Goal: Transaction & Acquisition: Purchase product/service

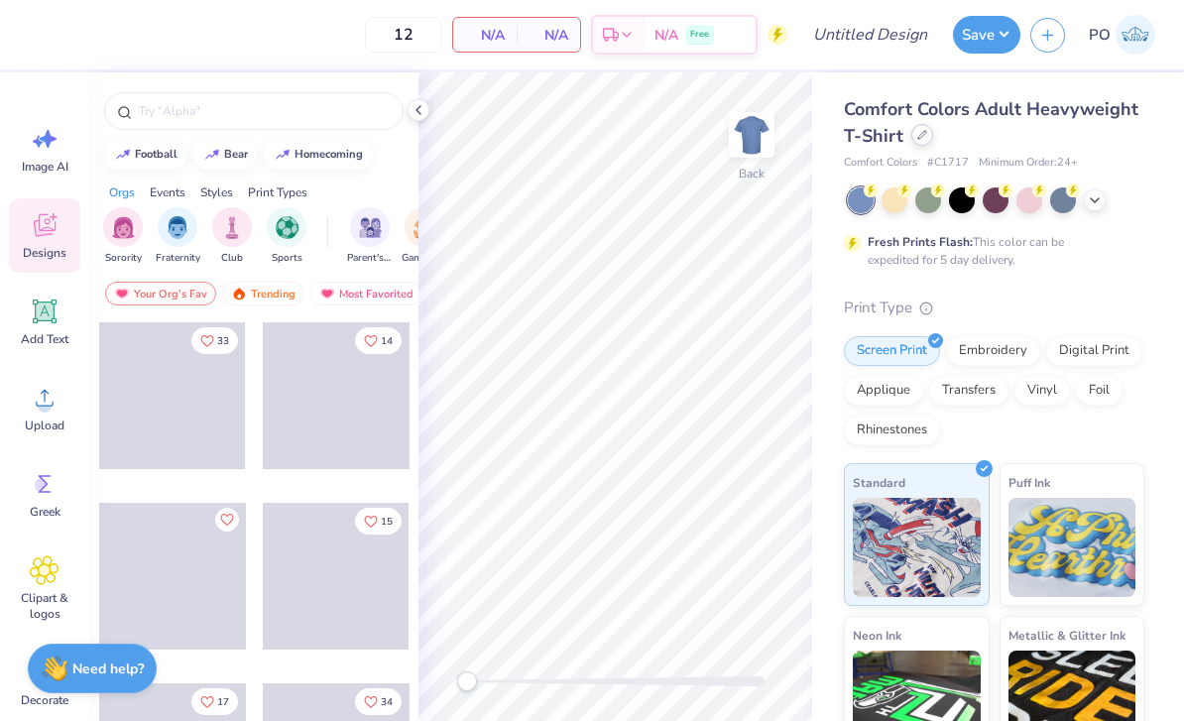
click at [918, 136] on icon at bounding box center [922, 135] width 8 height 8
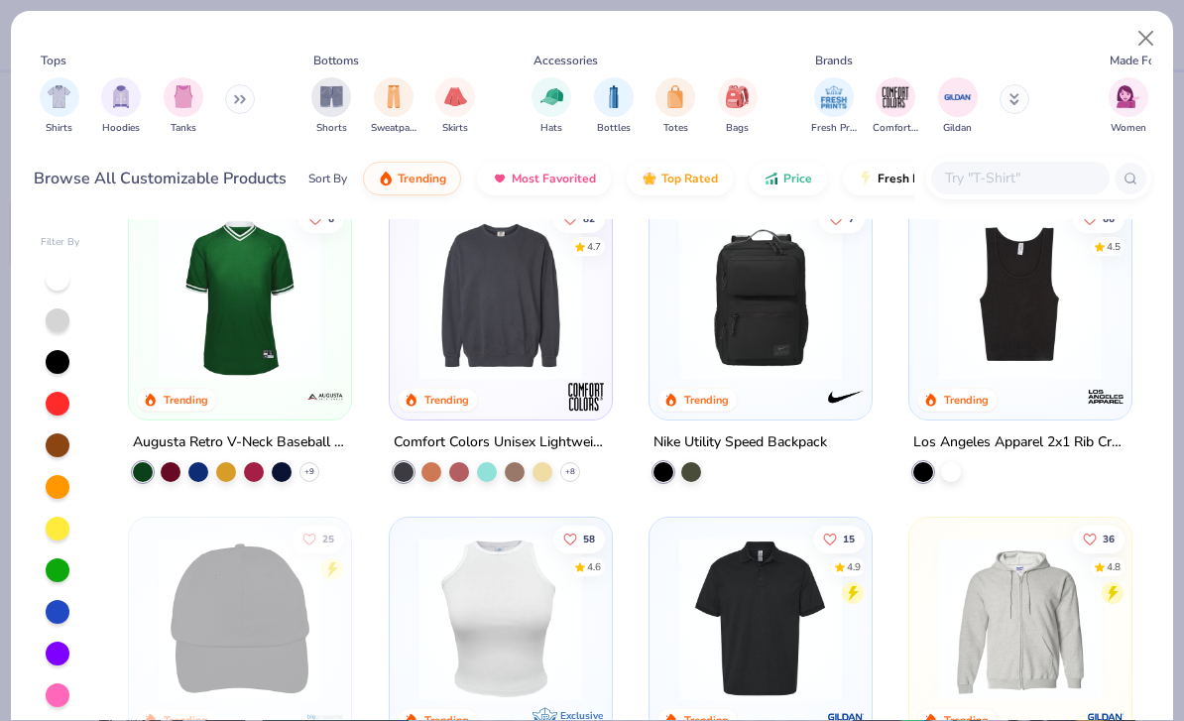
scroll to position [3559, 0]
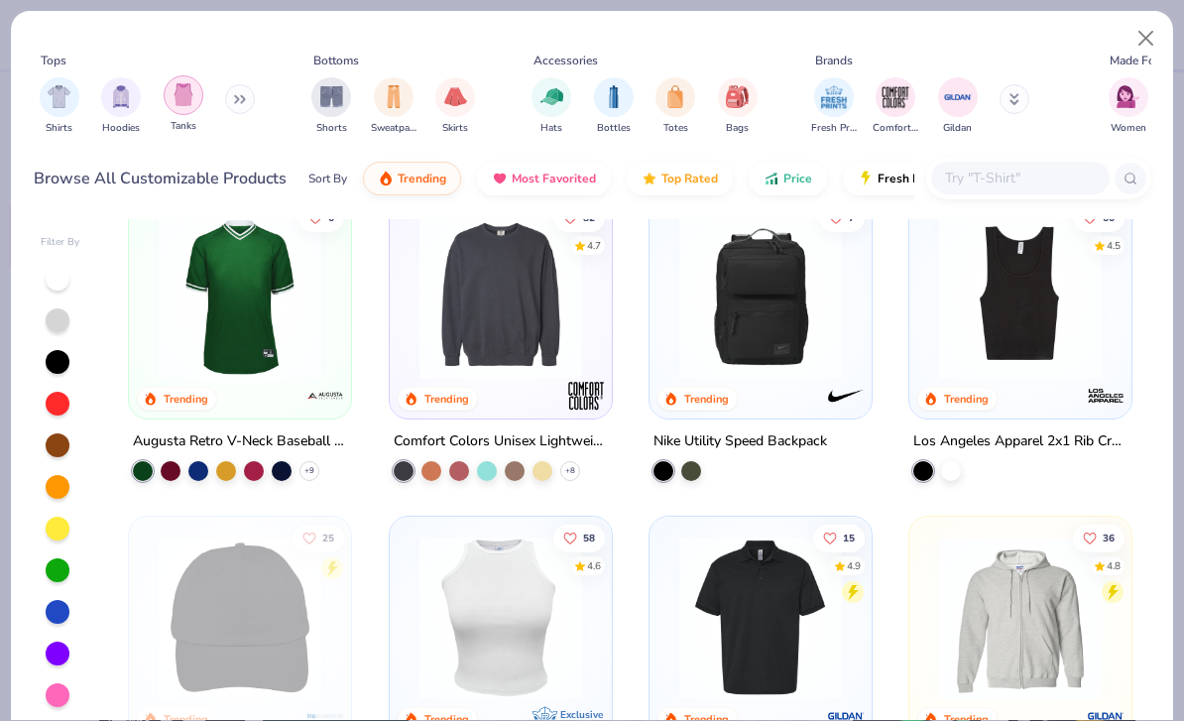
click at [188, 108] on div "filter for Tanks" at bounding box center [184, 95] width 40 height 40
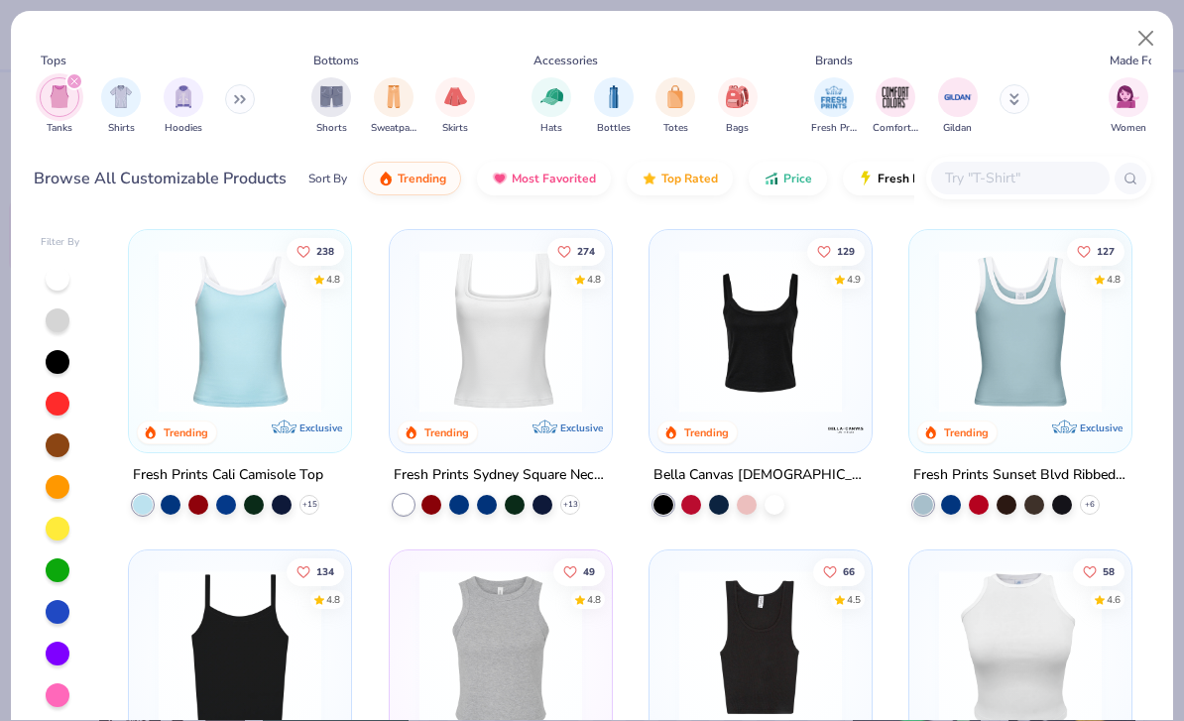
click at [79, 77] on div "filter for Tanks" at bounding box center [74, 81] width 18 height 18
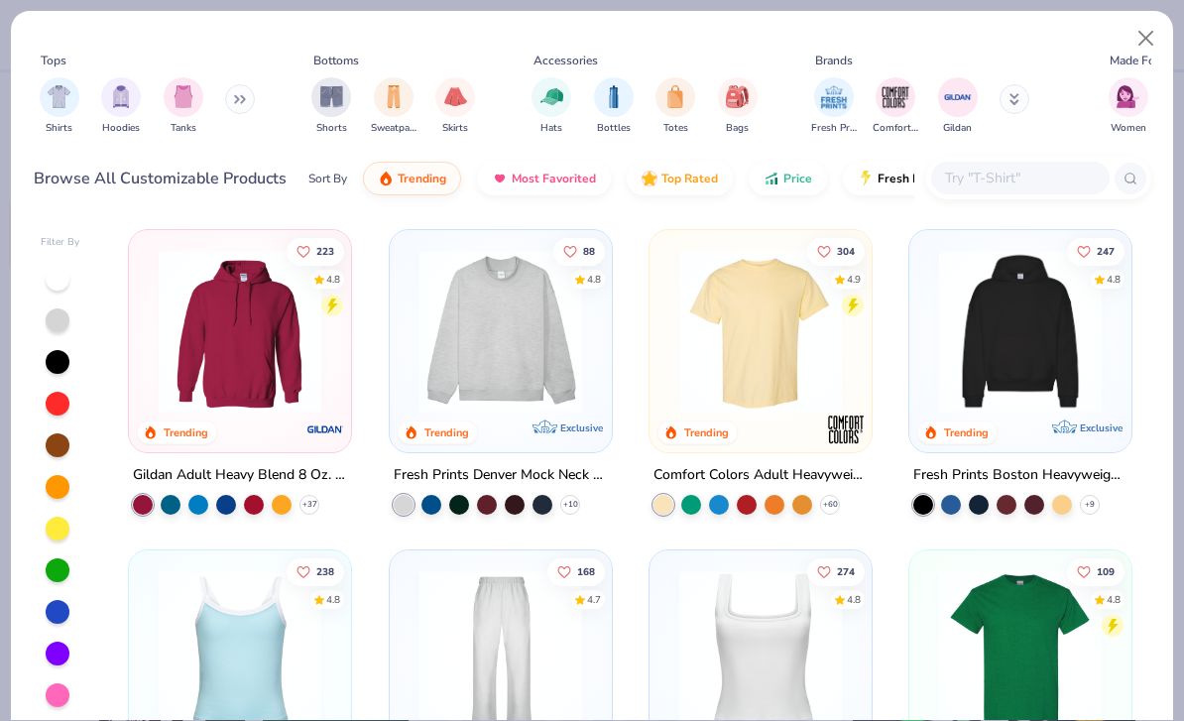
click at [252, 104] on button at bounding box center [240, 99] width 30 height 30
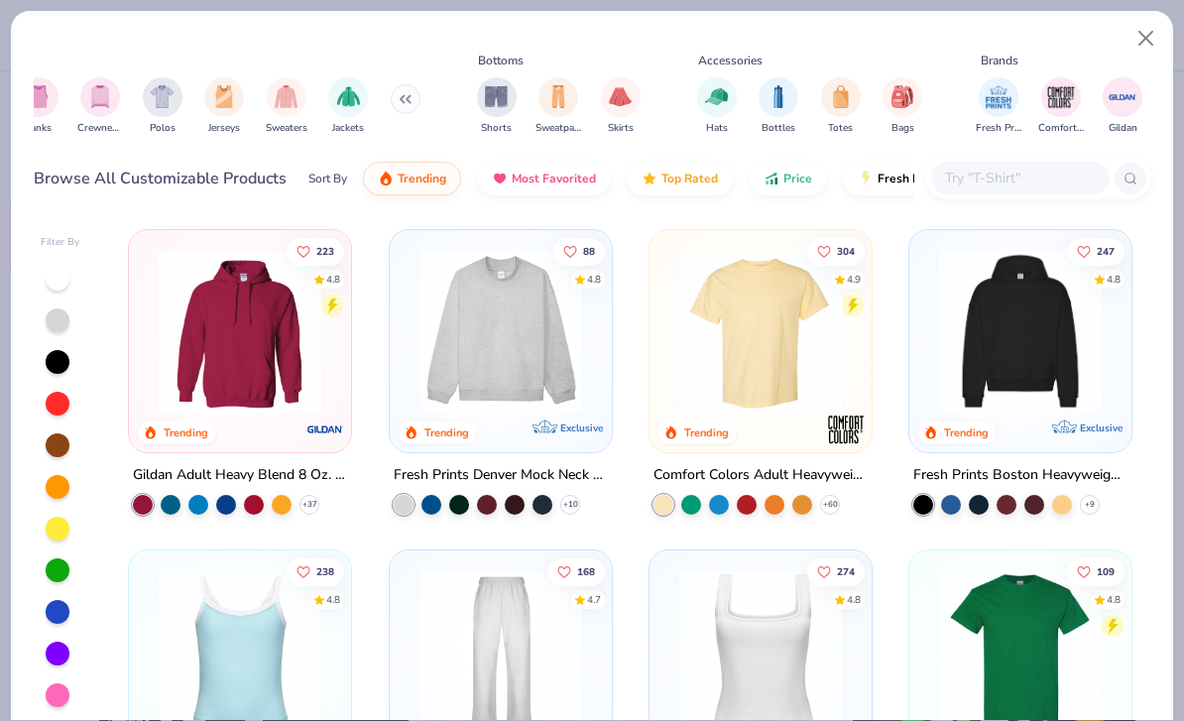
scroll to position [0, 99]
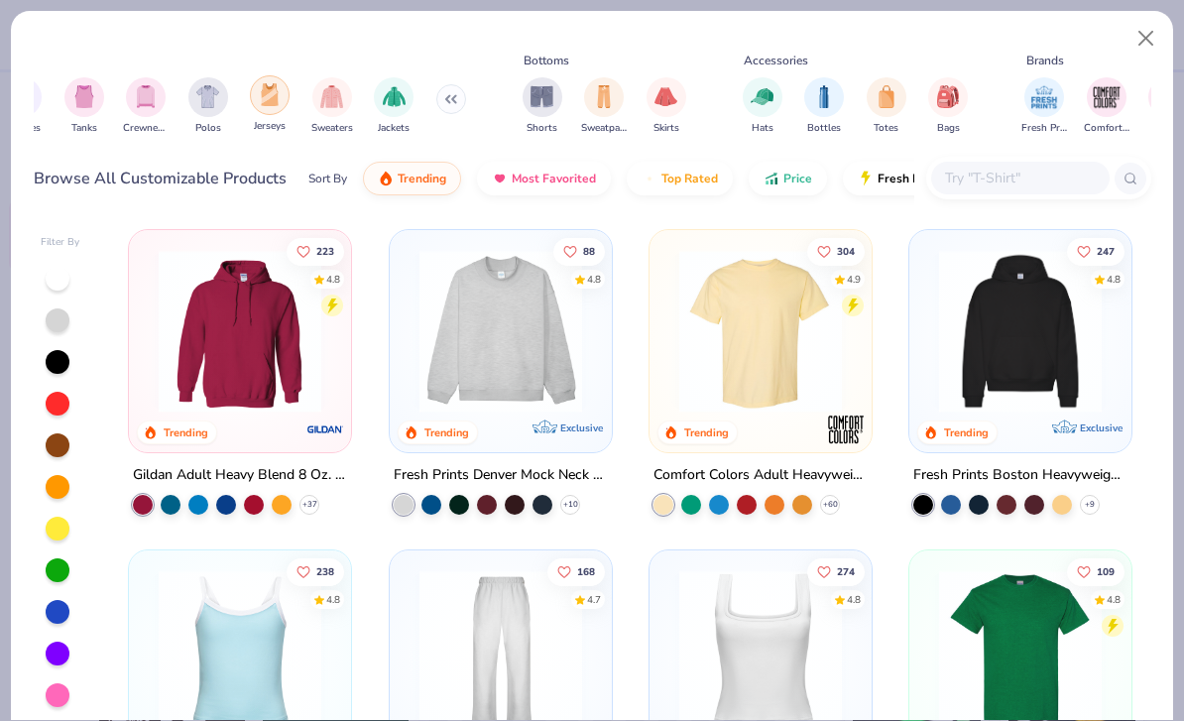
click at [266, 99] on img "filter for Jerseys" at bounding box center [270, 94] width 22 height 23
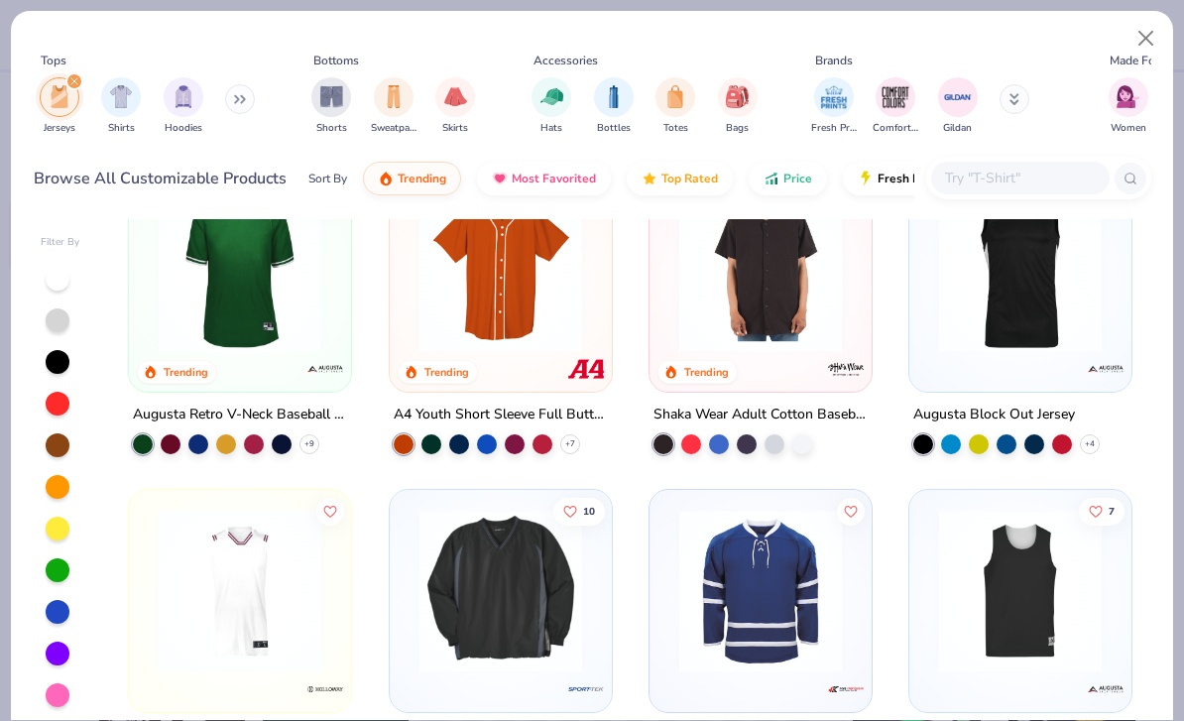
scroll to position [58, 0]
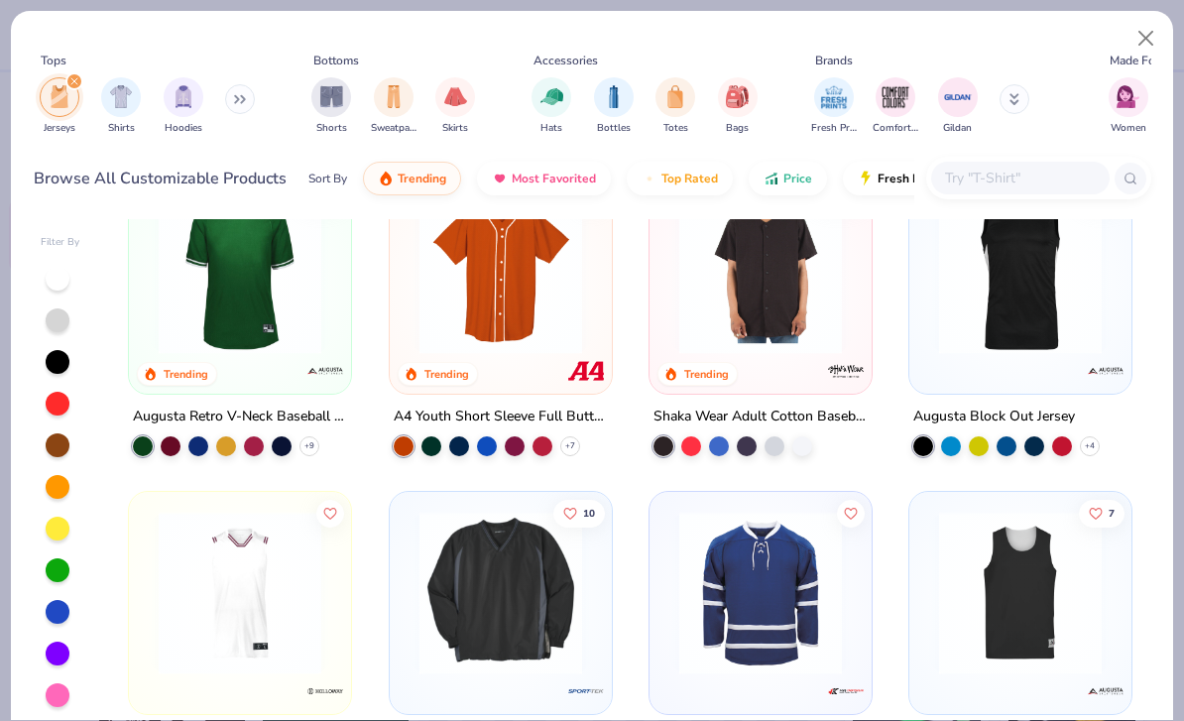
click at [1020, 286] on img at bounding box center [1020, 272] width 182 height 163
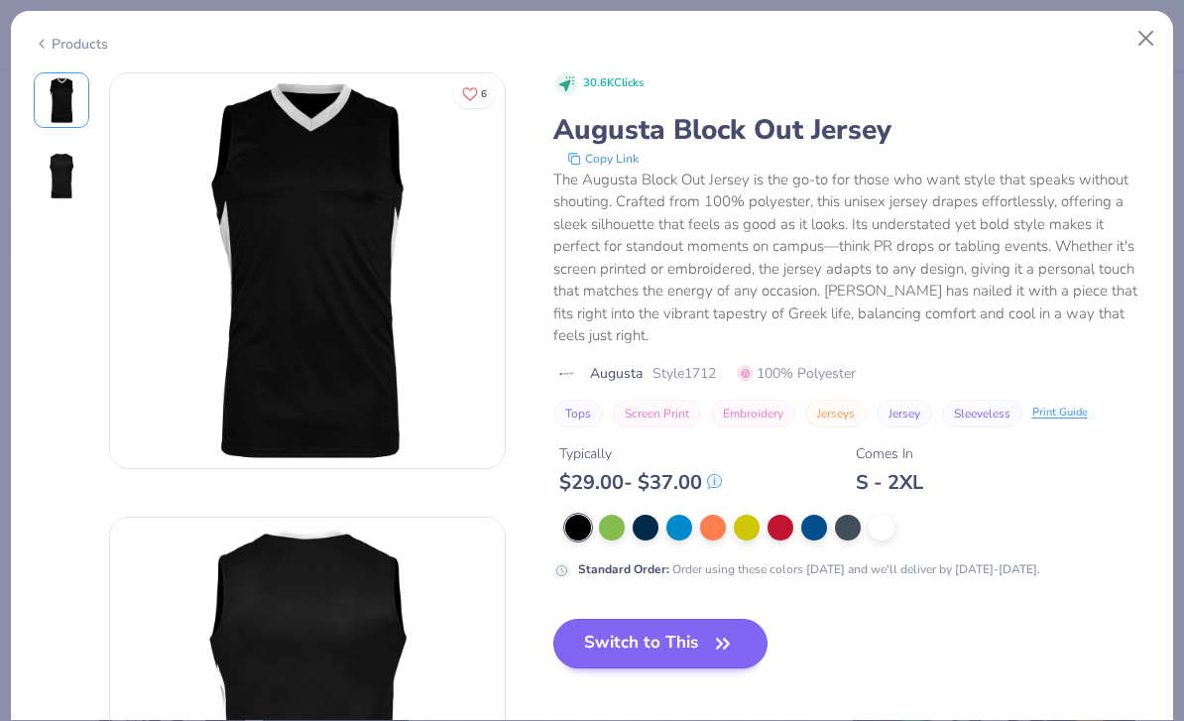
click at [664, 636] on button "Switch to This" at bounding box center [660, 644] width 215 height 50
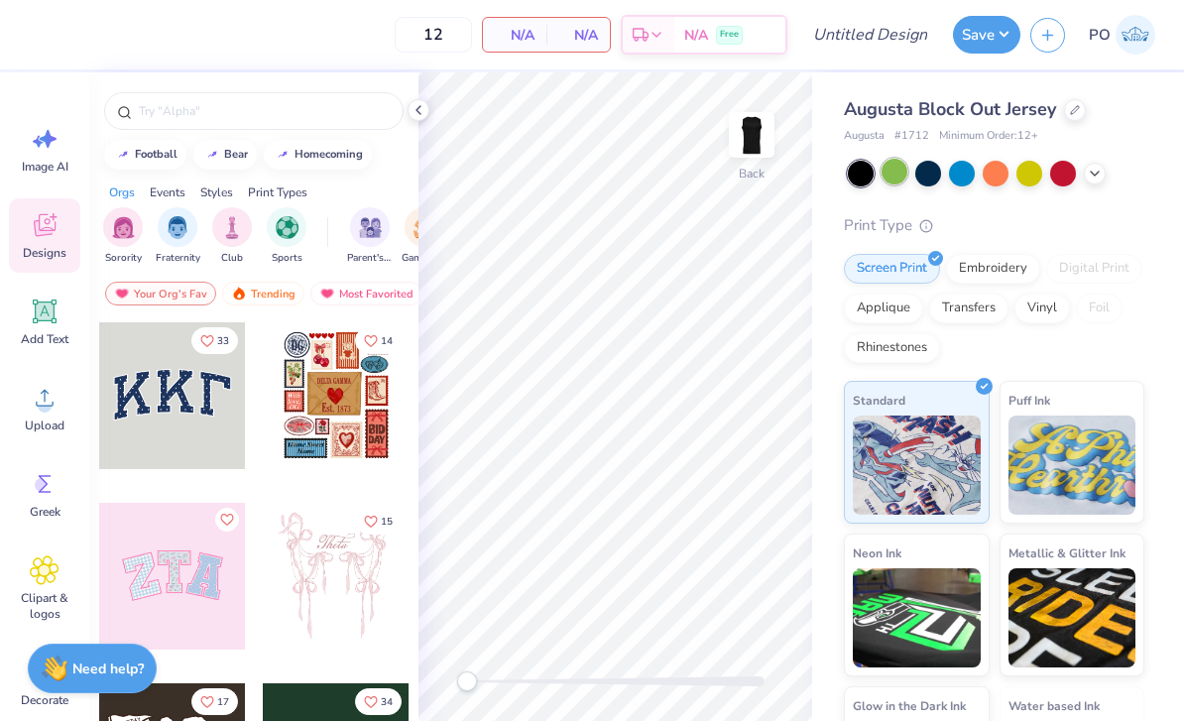
click at [901, 172] on div at bounding box center [894, 172] width 26 height 26
click at [904, 168] on div at bounding box center [894, 172] width 26 height 26
click at [1066, 117] on div "Augusta Block Out Jersey" at bounding box center [994, 109] width 300 height 27
click at [1071, 105] on icon at bounding box center [1075, 108] width 10 height 10
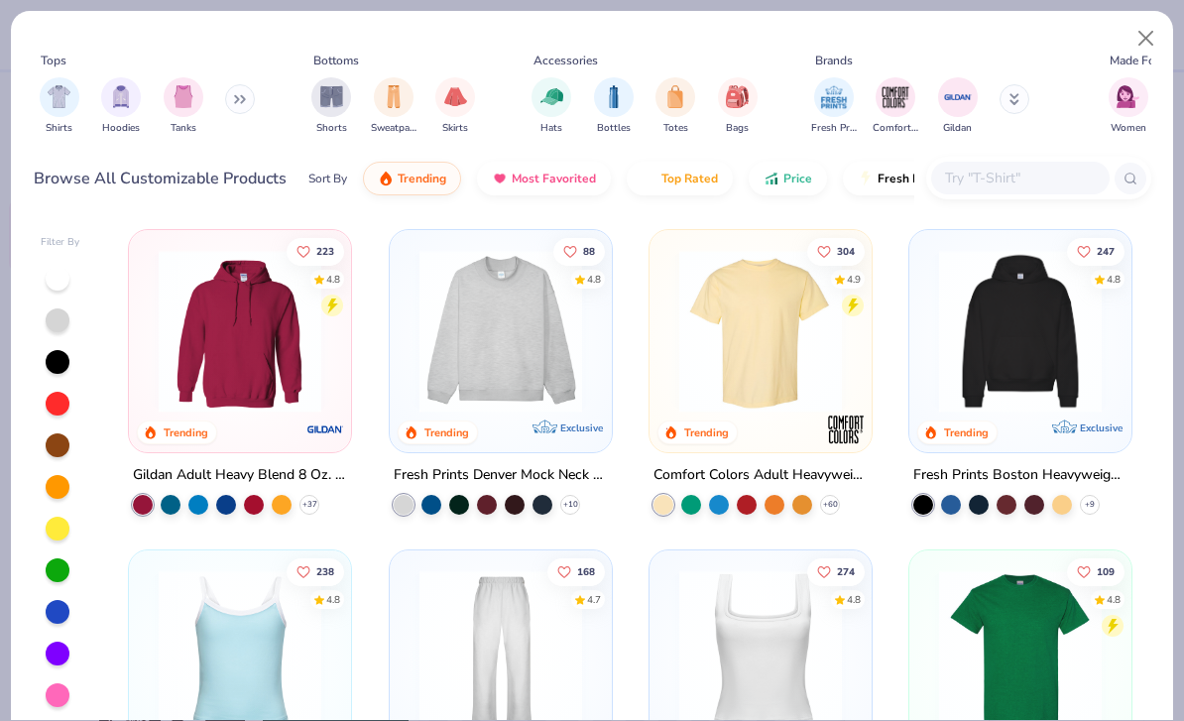
click at [252, 98] on button at bounding box center [240, 99] width 30 height 30
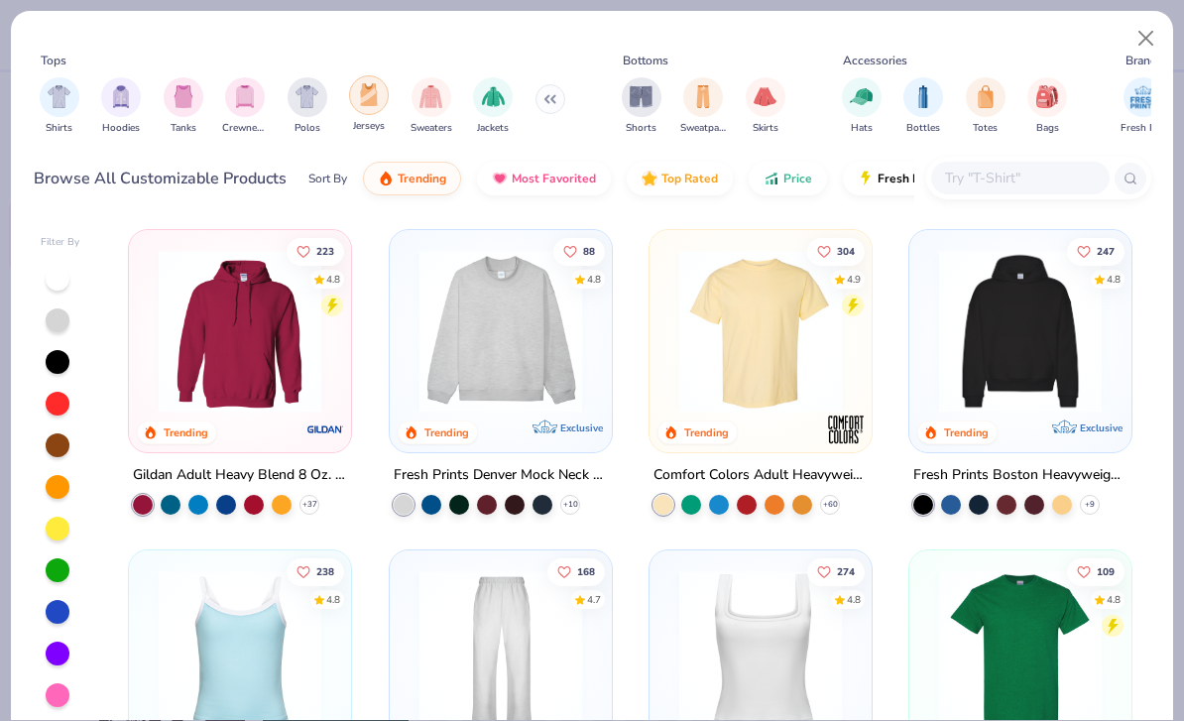
click at [363, 95] on img "filter for Jerseys" at bounding box center [369, 94] width 22 height 23
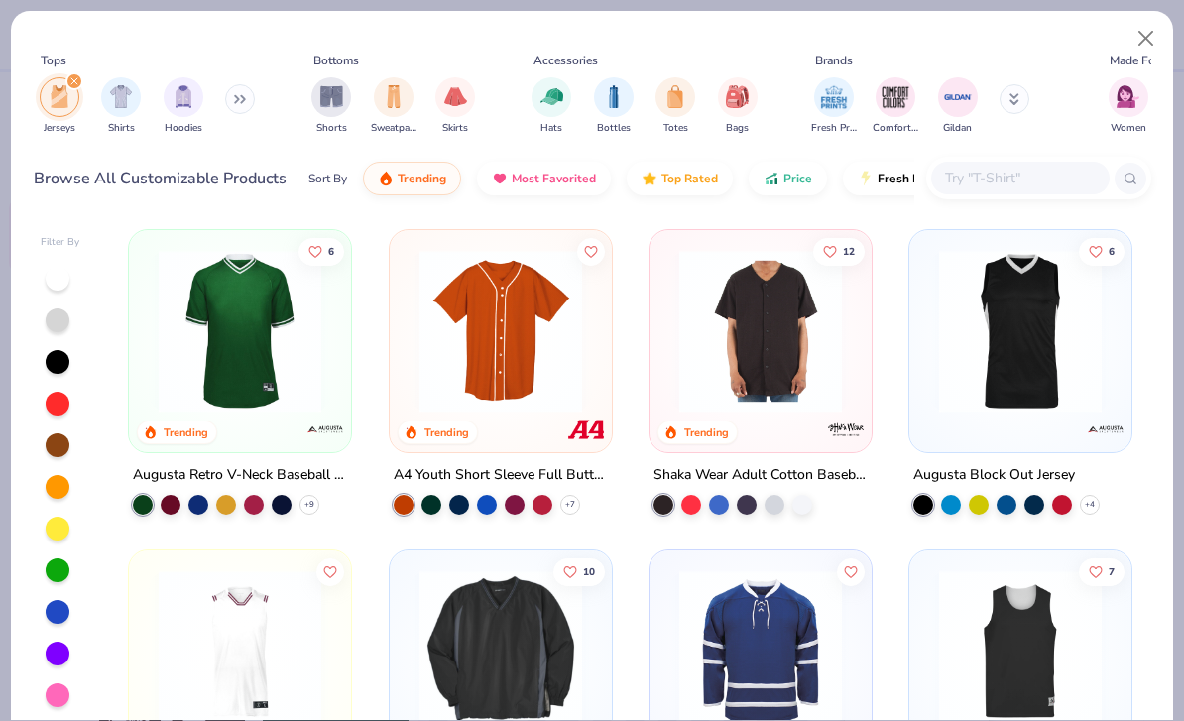
click at [68, 84] on div "filter for Jerseys" at bounding box center [74, 81] width 18 height 18
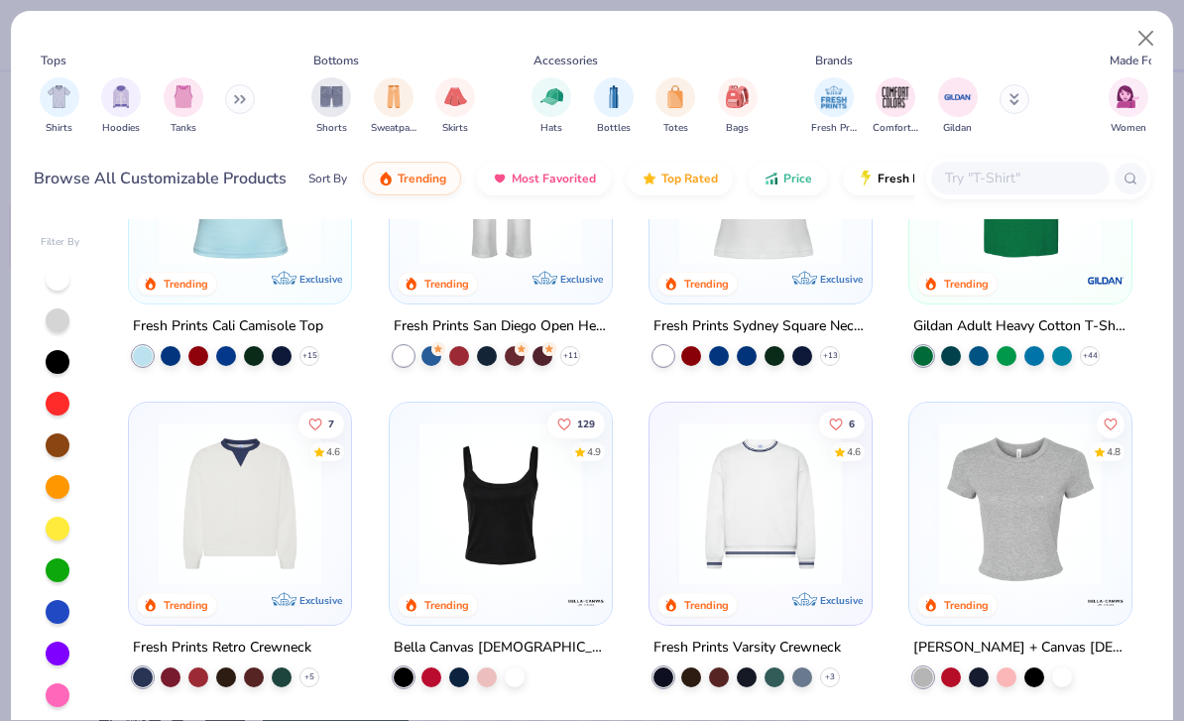
scroll to position [470, 0]
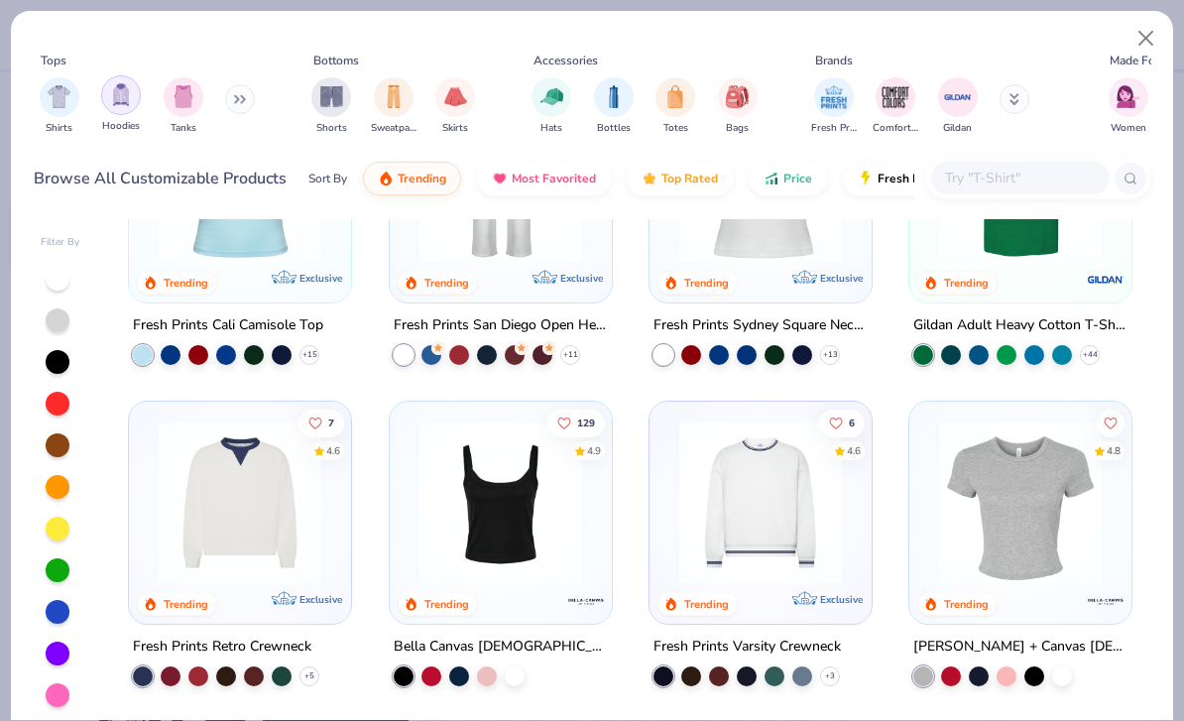
click at [124, 106] on img "filter for Hoodies" at bounding box center [121, 94] width 22 height 23
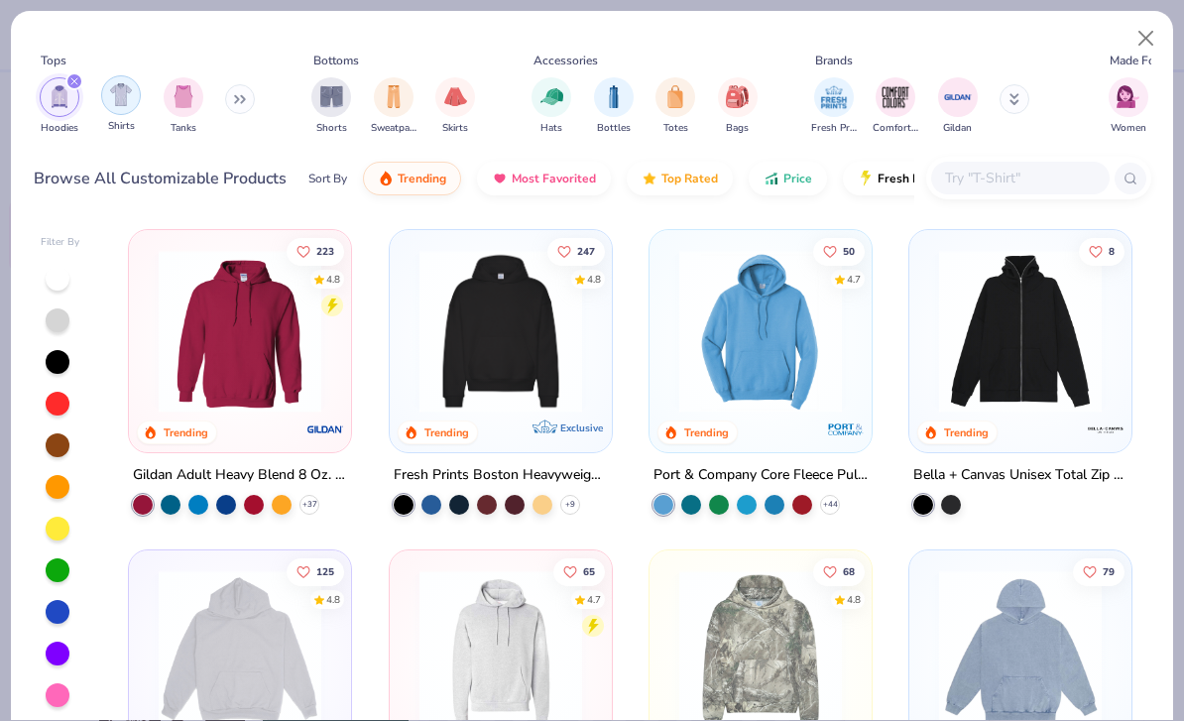
click at [132, 93] on img "filter for Shirts" at bounding box center [121, 94] width 23 height 23
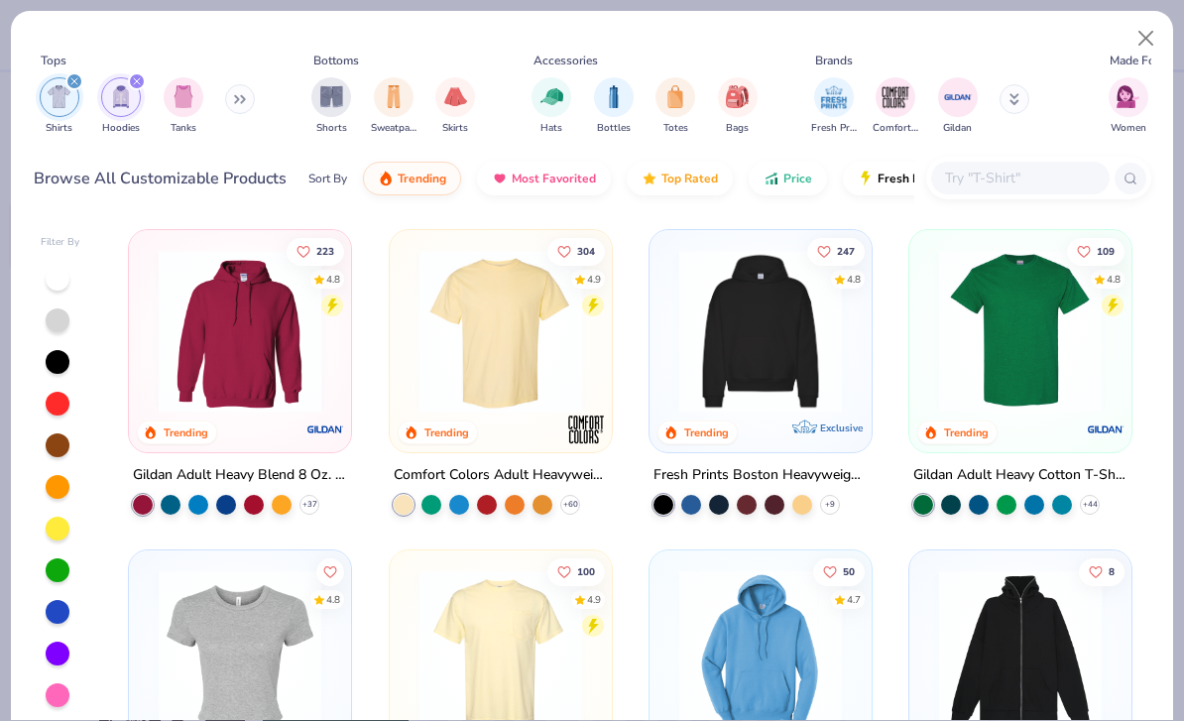
click at [140, 84] on icon "filter for Hoodies" at bounding box center [137, 81] width 8 height 8
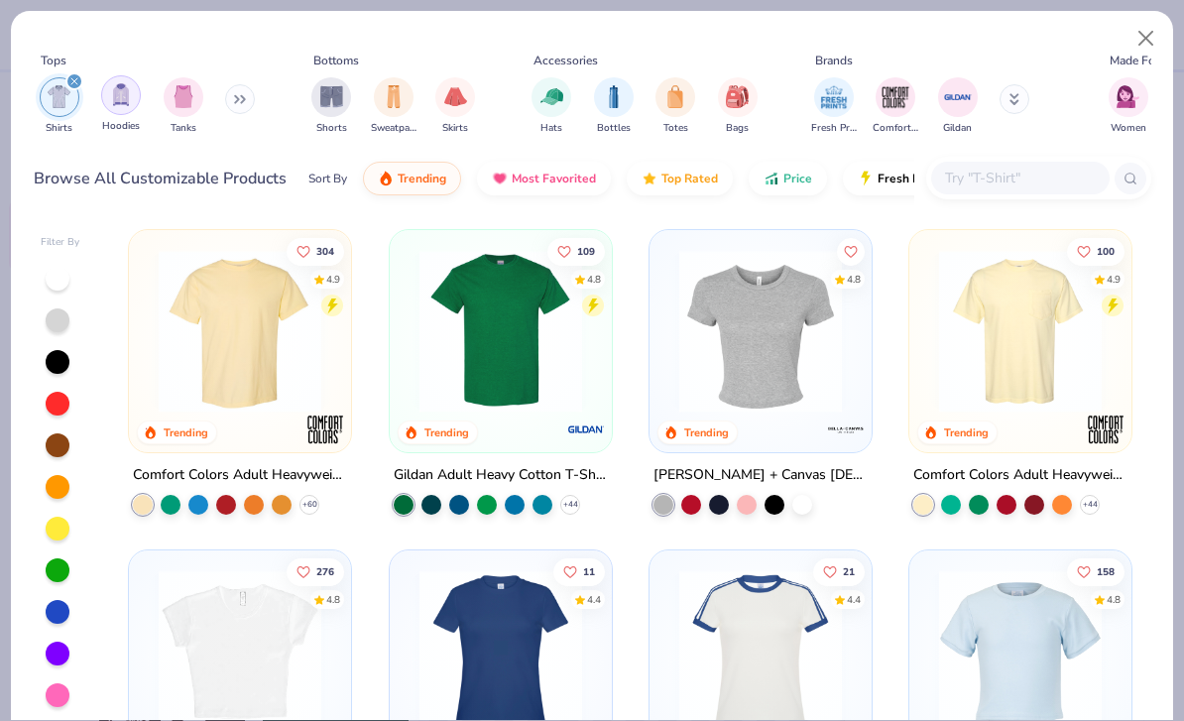
click at [111, 99] on img "filter for Hoodies" at bounding box center [121, 94] width 22 height 23
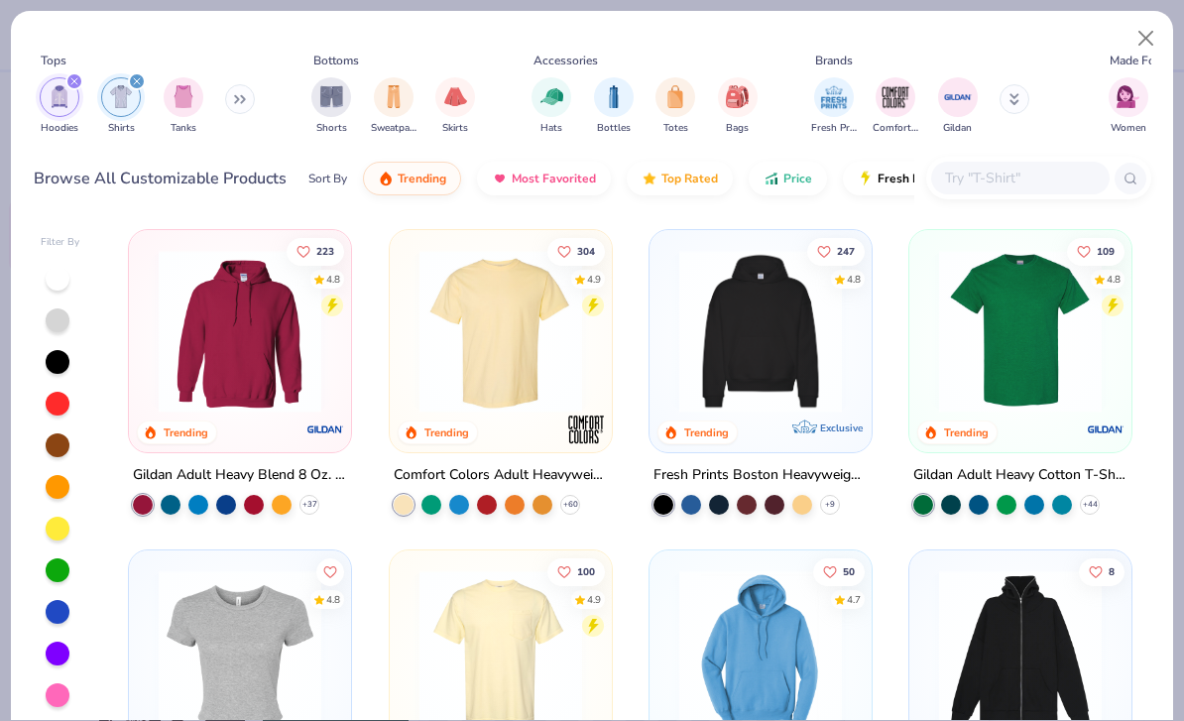
click at [122, 103] on img "filter for Shirts" at bounding box center [121, 96] width 23 height 23
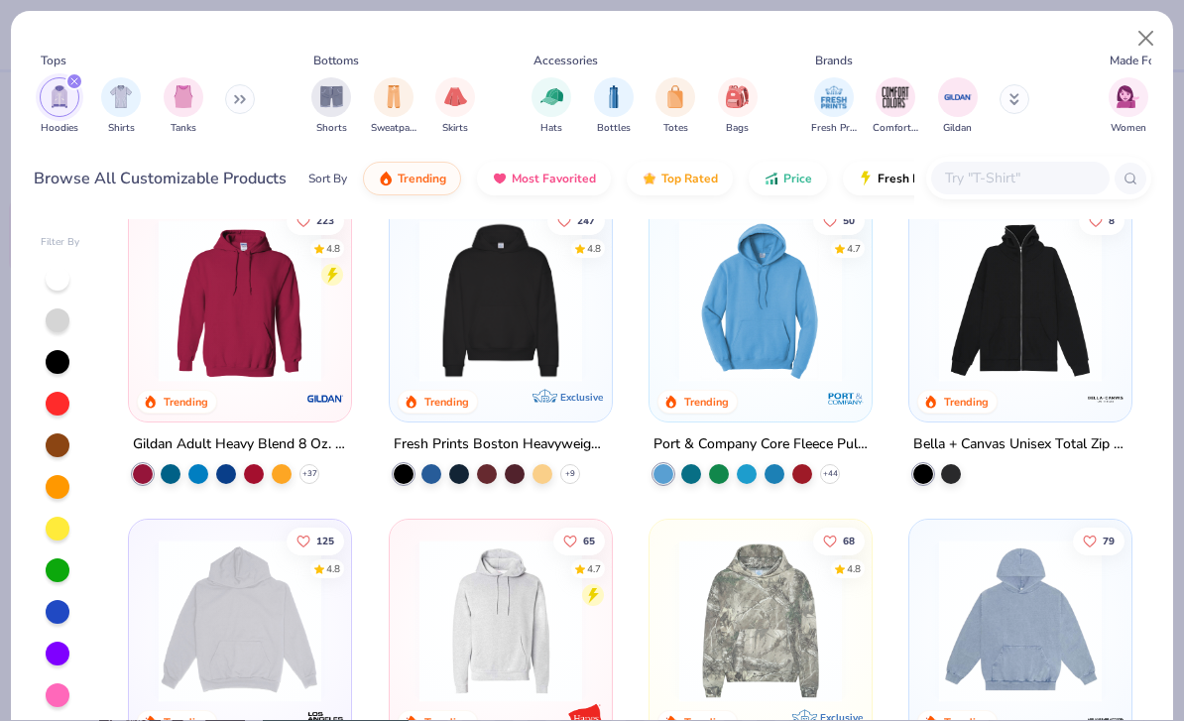
scroll to position [24, 0]
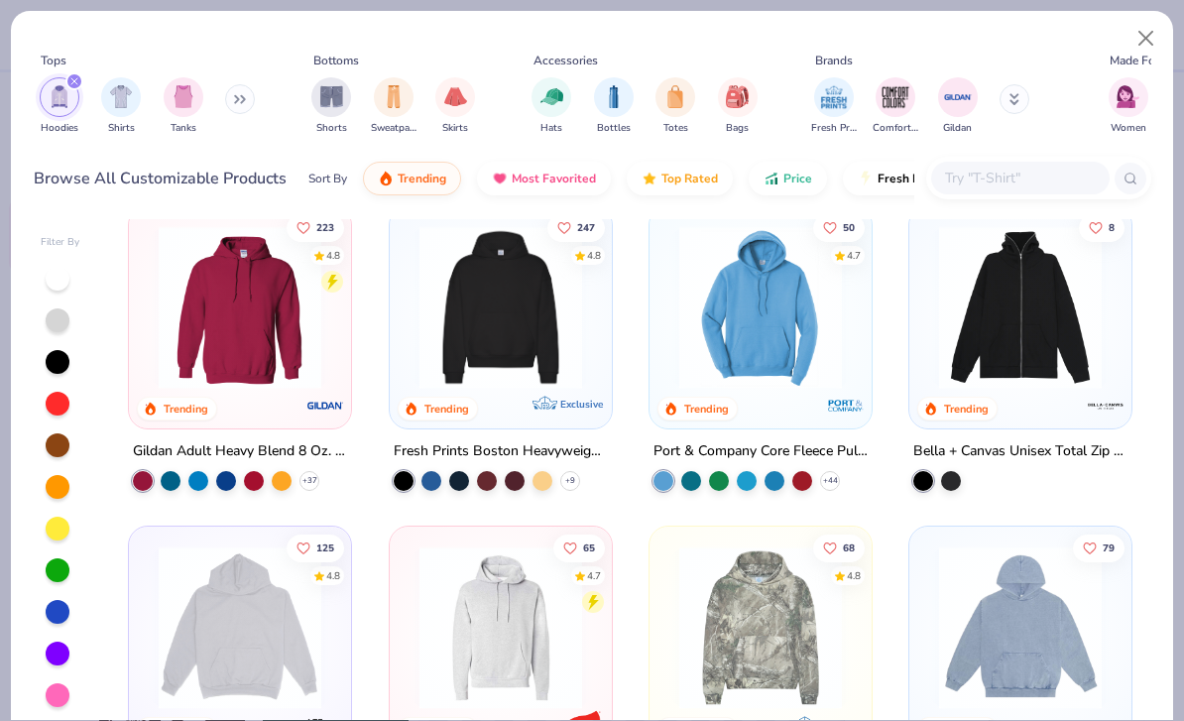
click at [276, 335] on img at bounding box center [240, 307] width 182 height 163
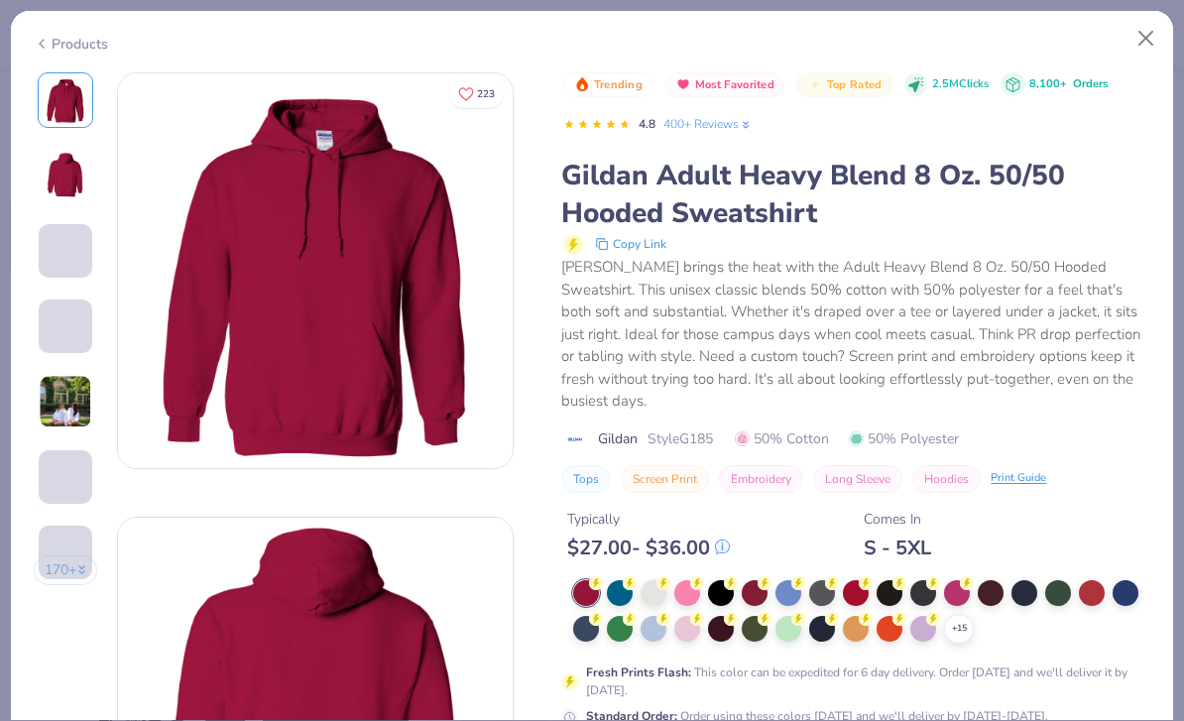
click at [43, 39] on icon at bounding box center [42, 44] width 16 height 24
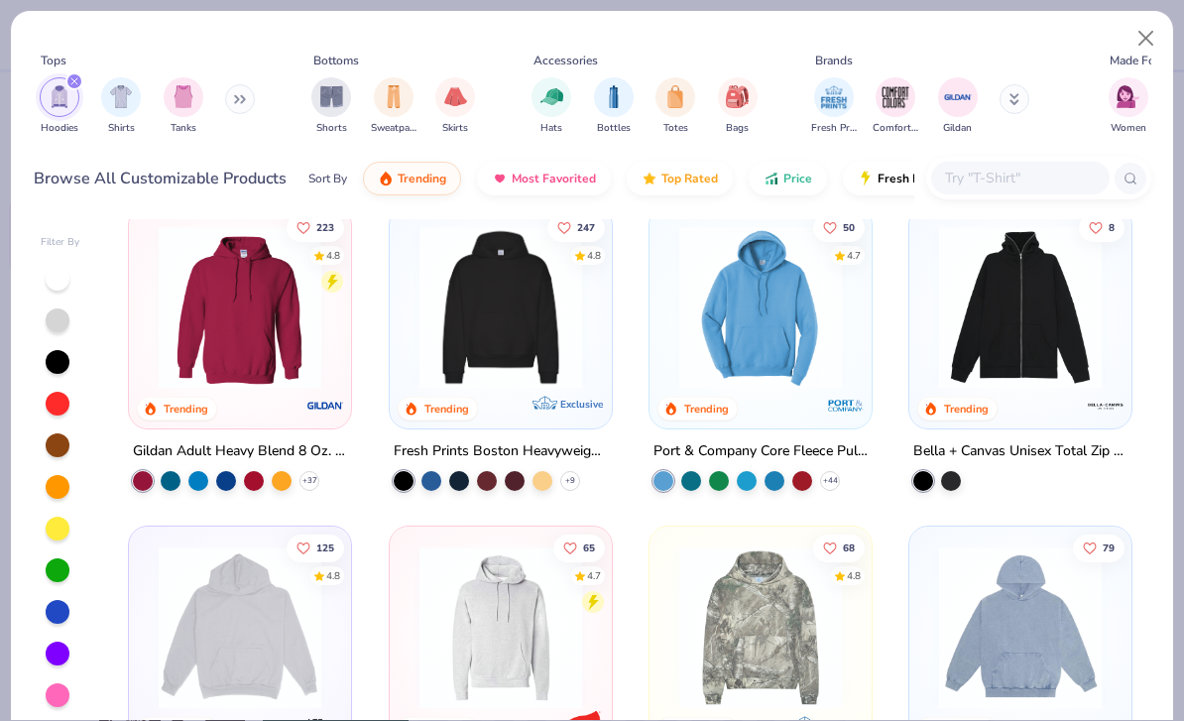
click at [415, 313] on img at bounding box center [500, 307] width 182 height 163
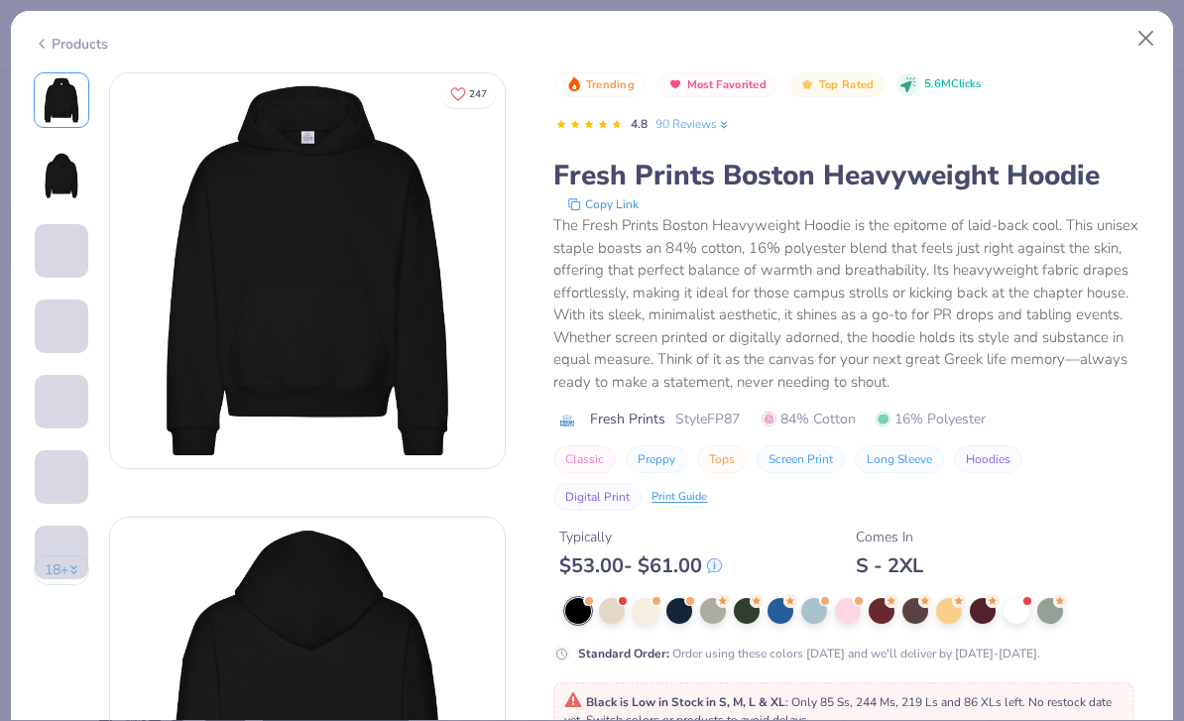
click at [87, 48] on div "Products" at bounding box center [71, 44] width 74 height 21
click at [1160, 20] on button "Close" at bounding box center [1146, 39] width 38 height 38
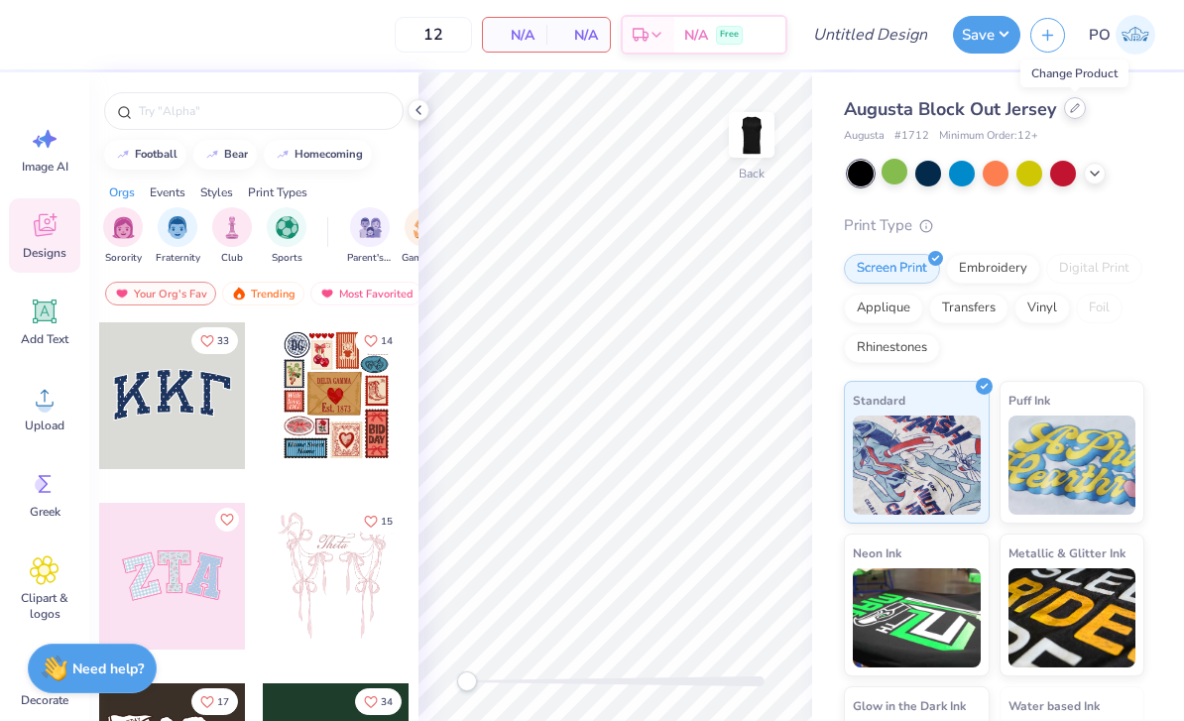
click at [1068, 112] on div at bounding box center [1075, 108] width 22 height 22
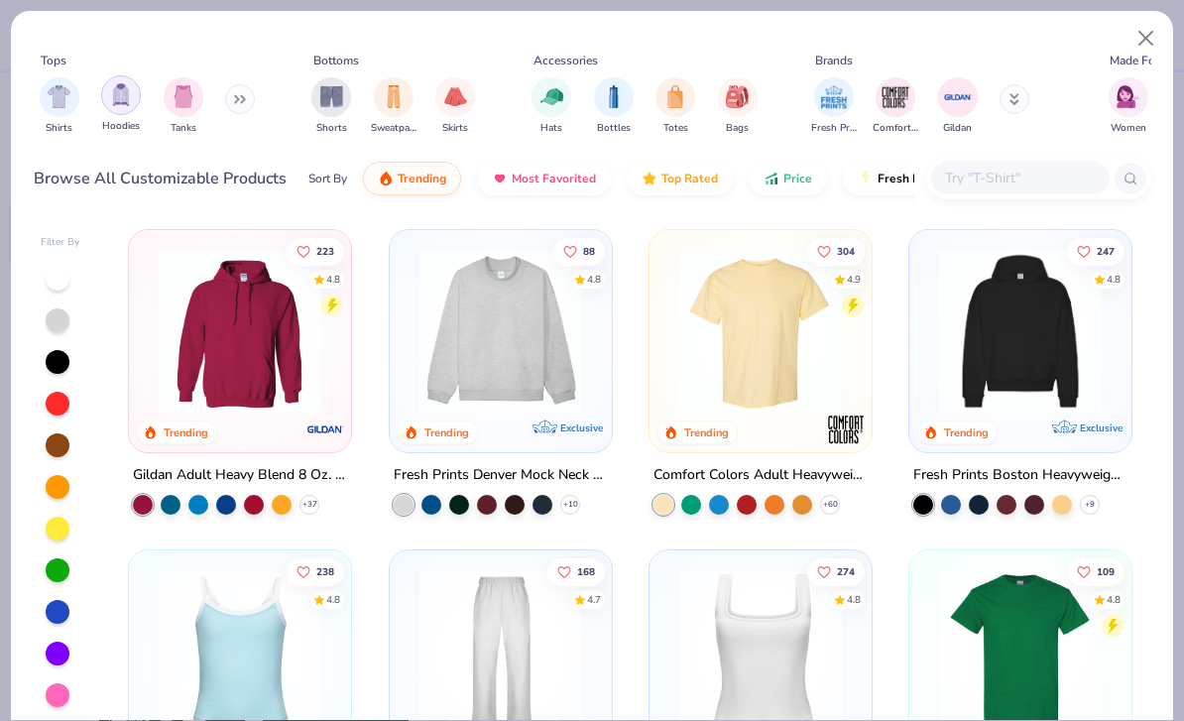
click at [123, 108] on div "filter for Hoodies" at bounding box center [121, 95] width 40 height 40
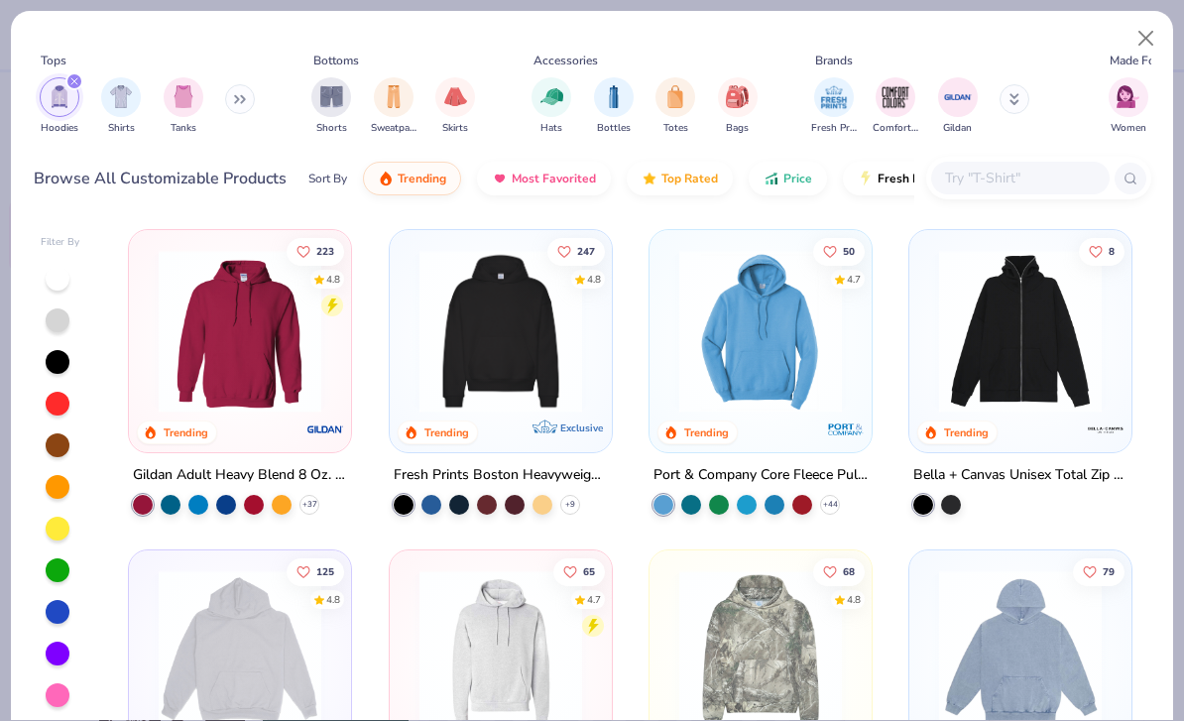
click at [850, 331] on img at bounding box center [760, 331] width 182 height 163
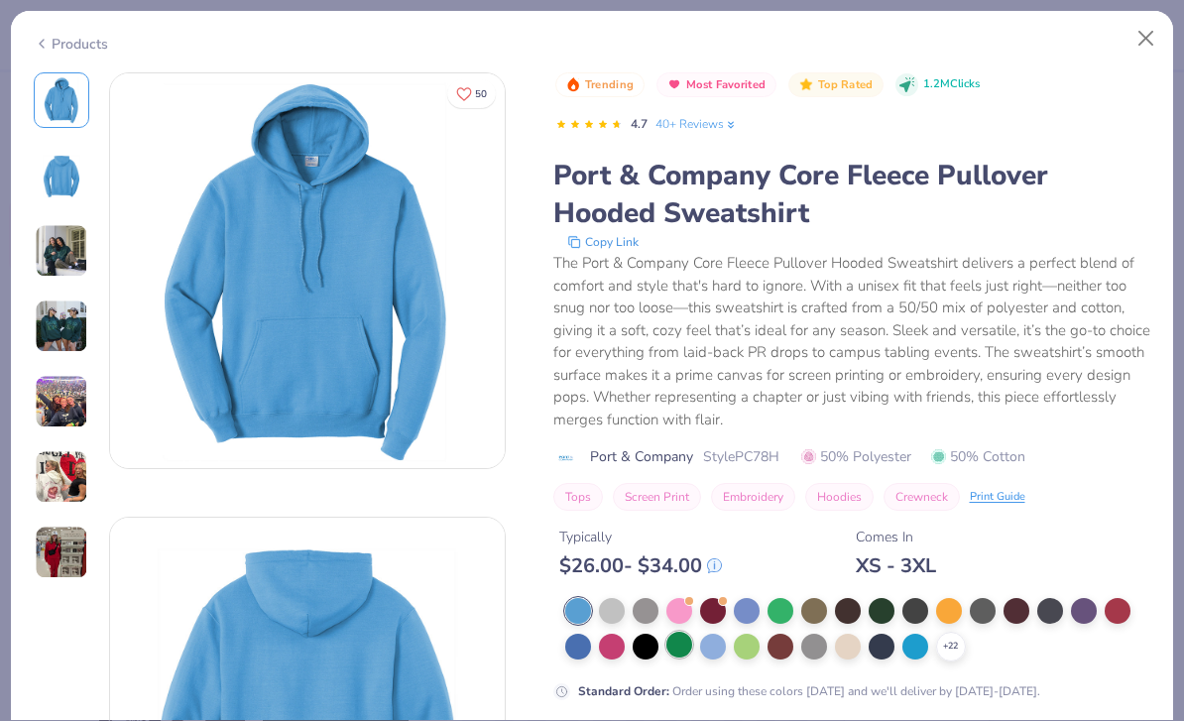
click at [687, 645] on div at bounding box center [679, 645] width 26 height 26
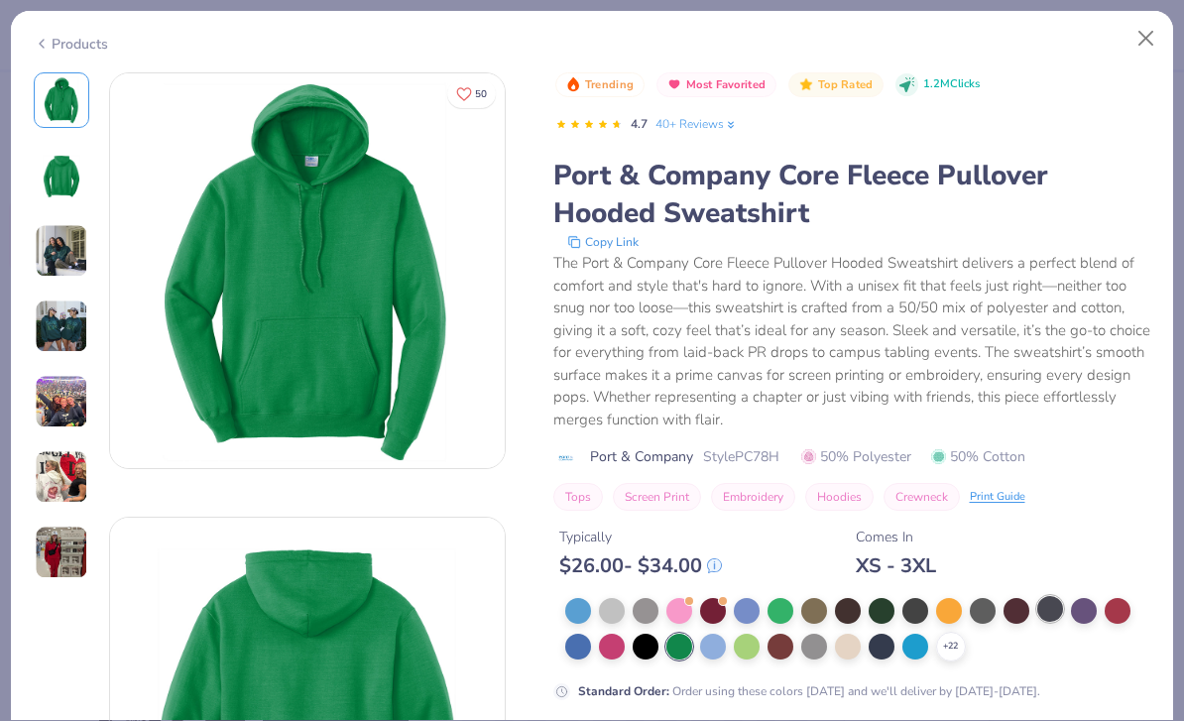
click at [1055, 610] on div at bounding box center [1050, 609] width 26 height 26
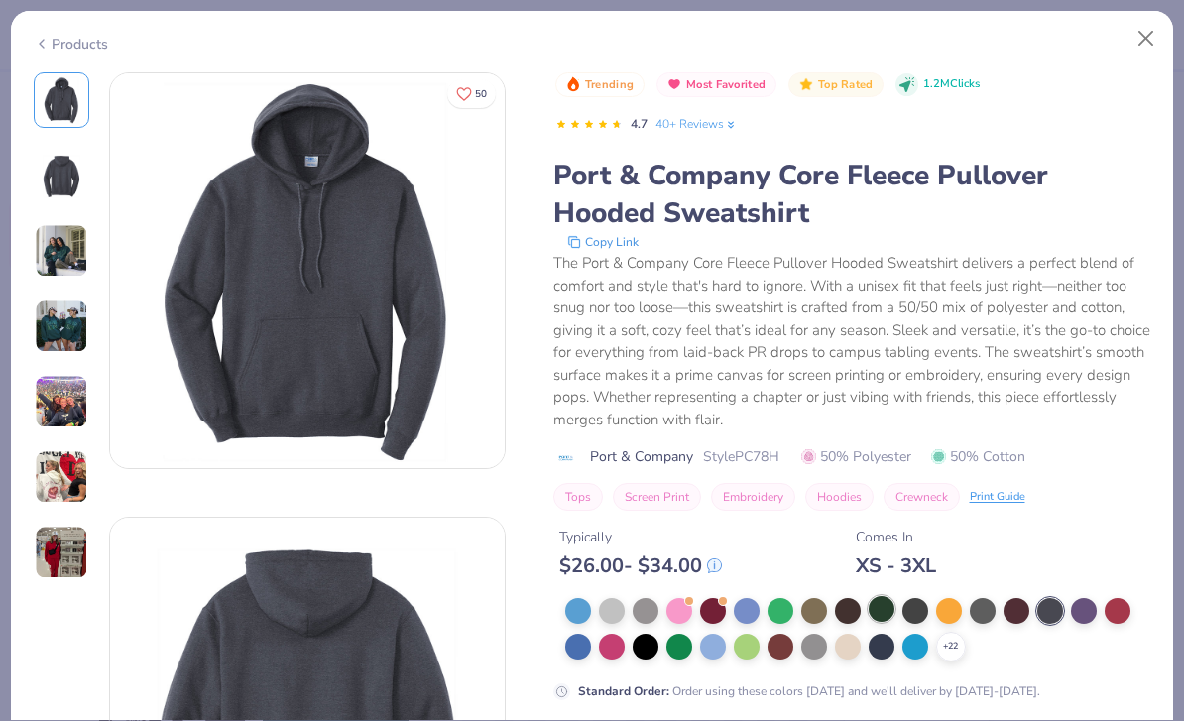
click at [882, 610] on div at bounding box center [882, 609] width 26 height 26
